Goal: Check status: Check status

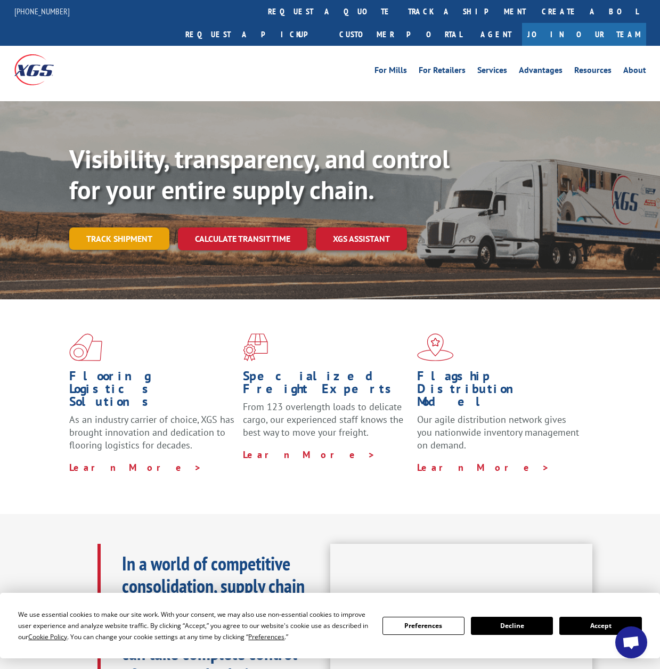
click at [132, 227] on link "Track shipment" at bounding box center [119, 238] width 100 height 22
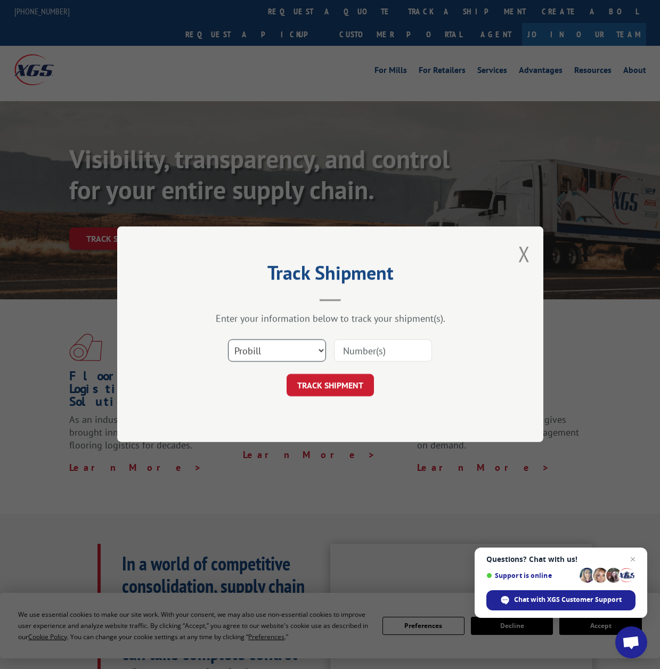
click at [279, 352] on select "Select category... Probill BOL PO" at bounding box center [277, 351] width 98 height 22
select select "bol"
click at [228, 340] on select "Select category... Probill BOL PO" at bounding box center [277, 351] width 98 height 22
click at [369, 353] on input at bounding box center [383, 351] width 98 height 22
paste input "8639914"
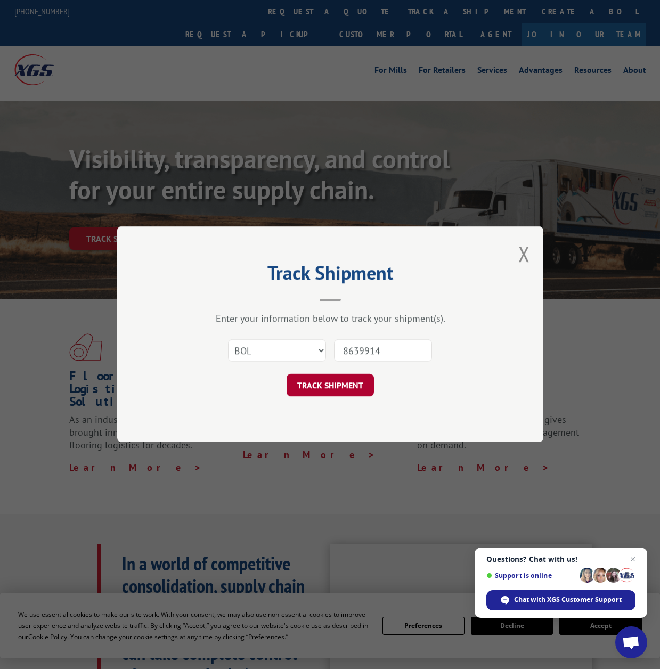
type input "8639914"
click at [354, 378] on button "TRACK SHIPMENT" at bounding box center [330, 385] width 87 height 22
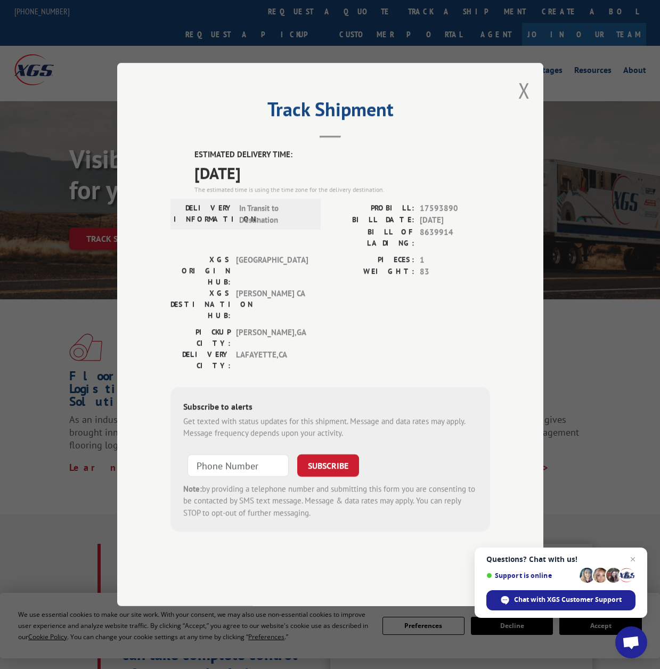
click at [437, 215] on span "17593890" at bounding box center [455, 208] width 70 height 12
copy span "17593890"
